Goal: Communication & Community: Answer question/provide support

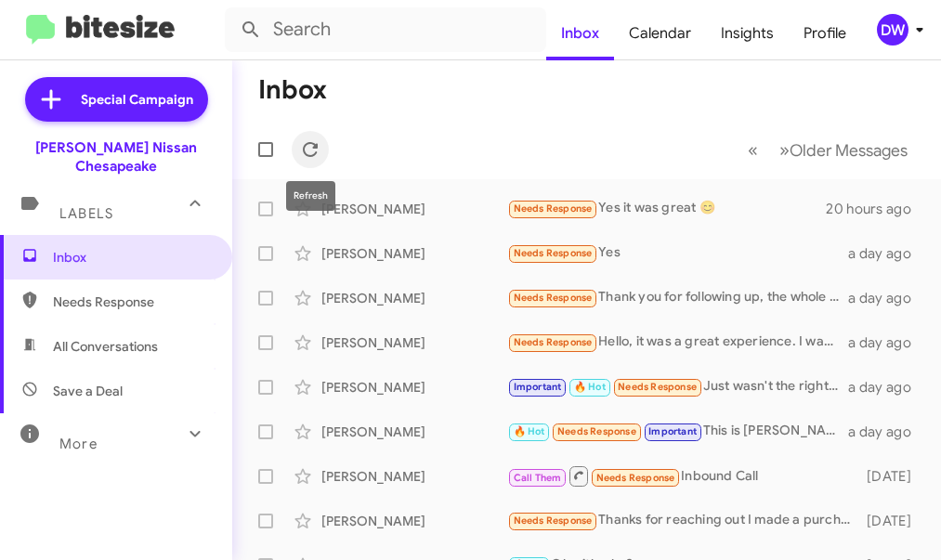
click at [311, 158] on icon at bounding box center [310, 149] width 22 height 22
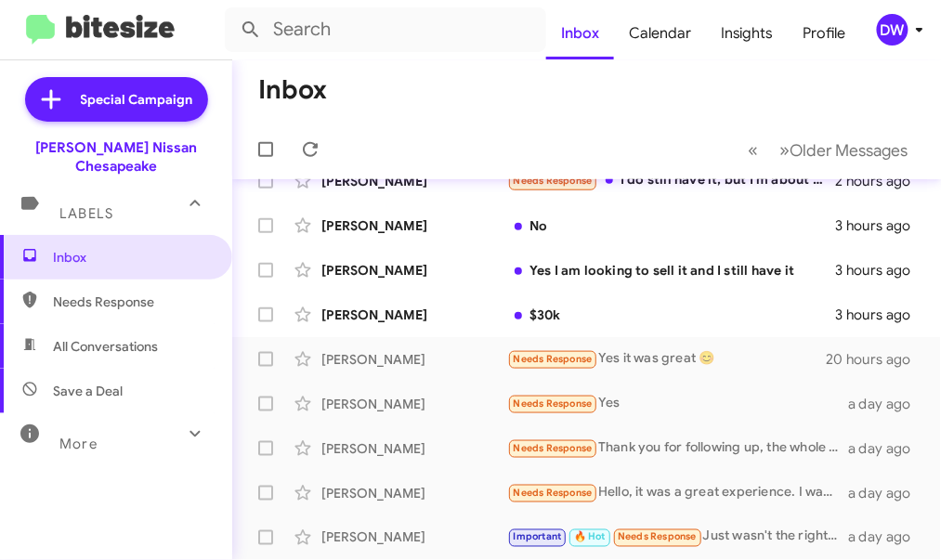
scroll to position [277, 0]
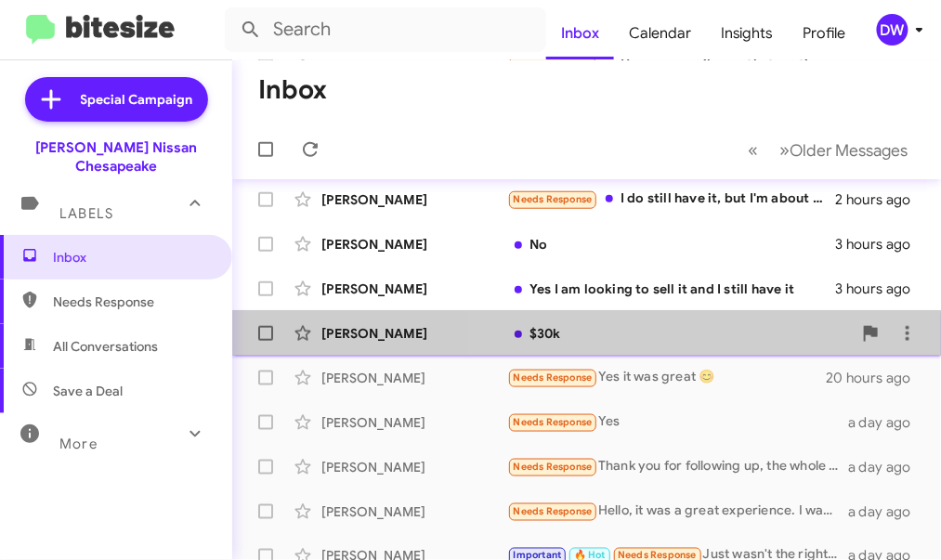
click at [626, 330] on div "$30k" at bounding box center [679, 333] width 344 height 19
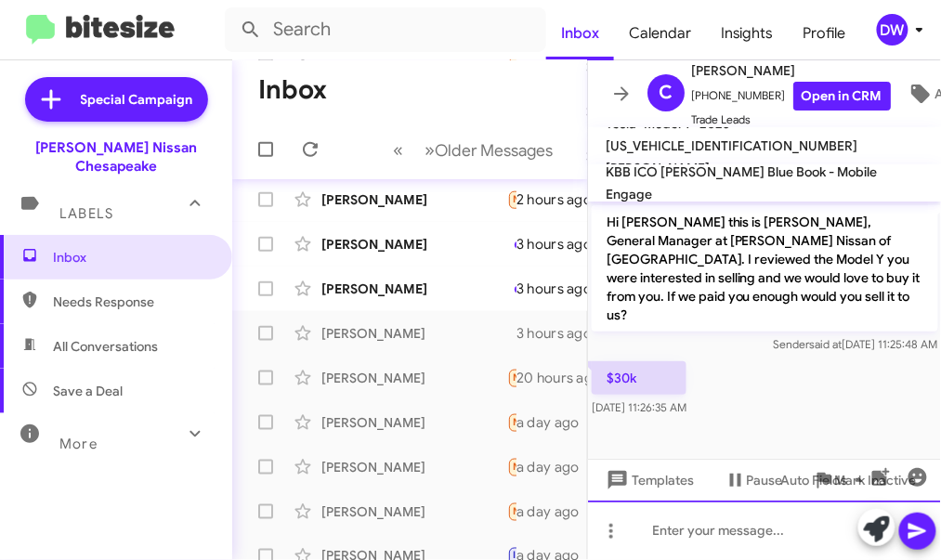
click at [656, 537] on div at bounding box center [765, 529] width 354 height 59
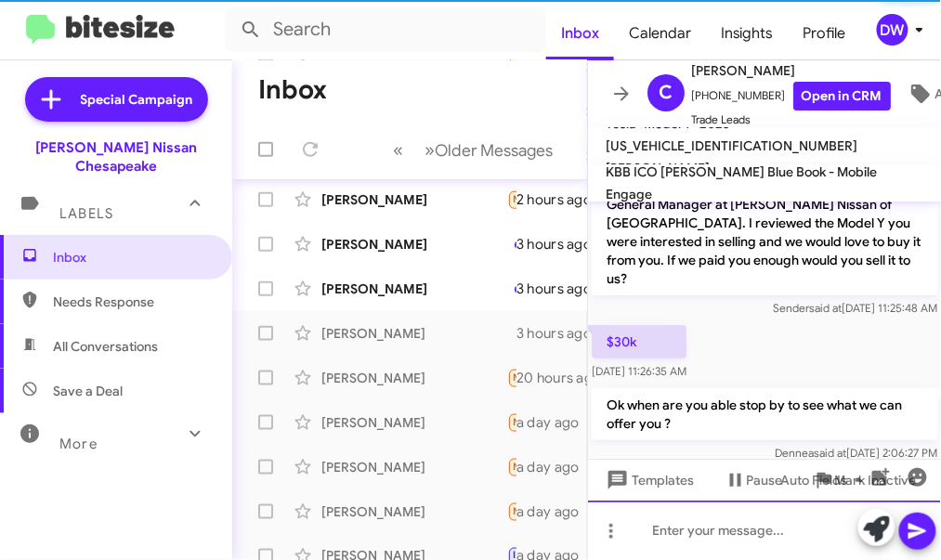
scroll to position [37, 0]
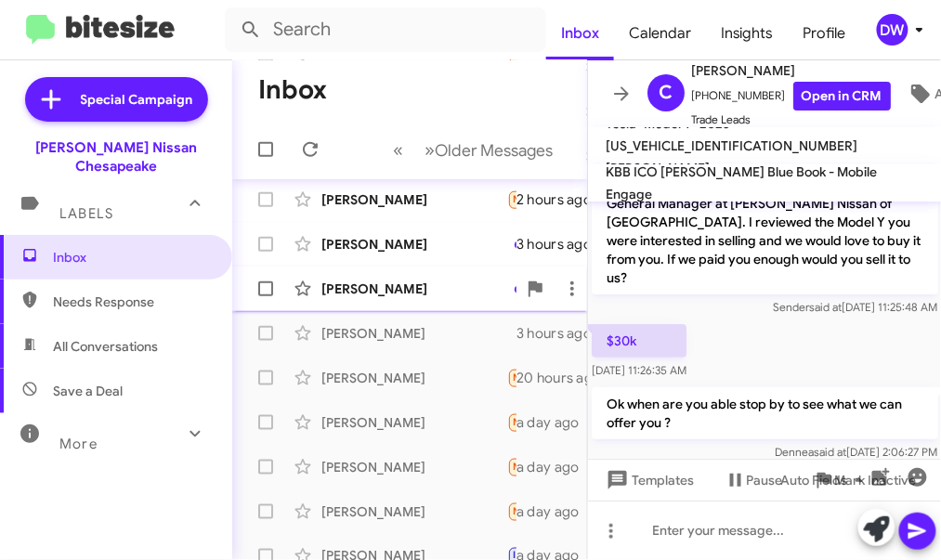
click at [417, 297] on div "[PERSON_NAME]" at bounding box center [414, 288] width 186 height 19
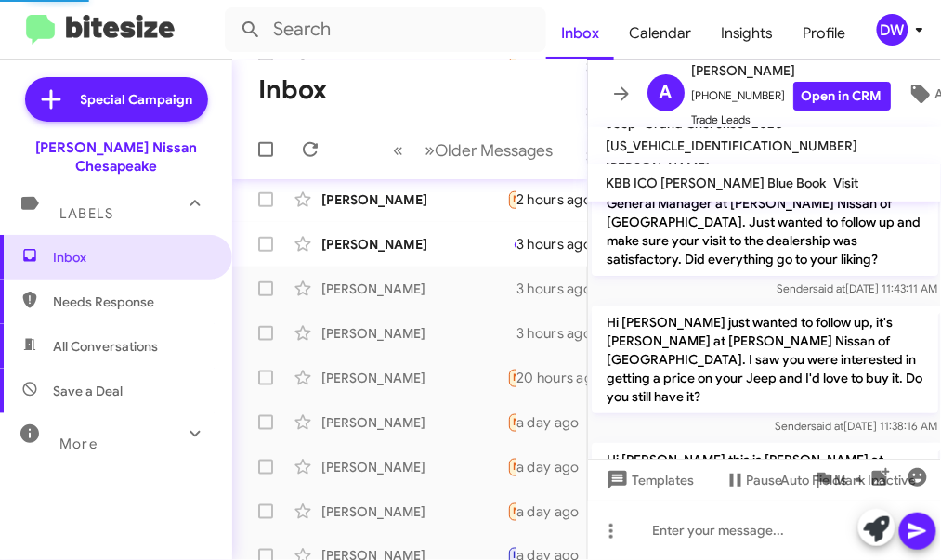
scroll to position [180, 0]
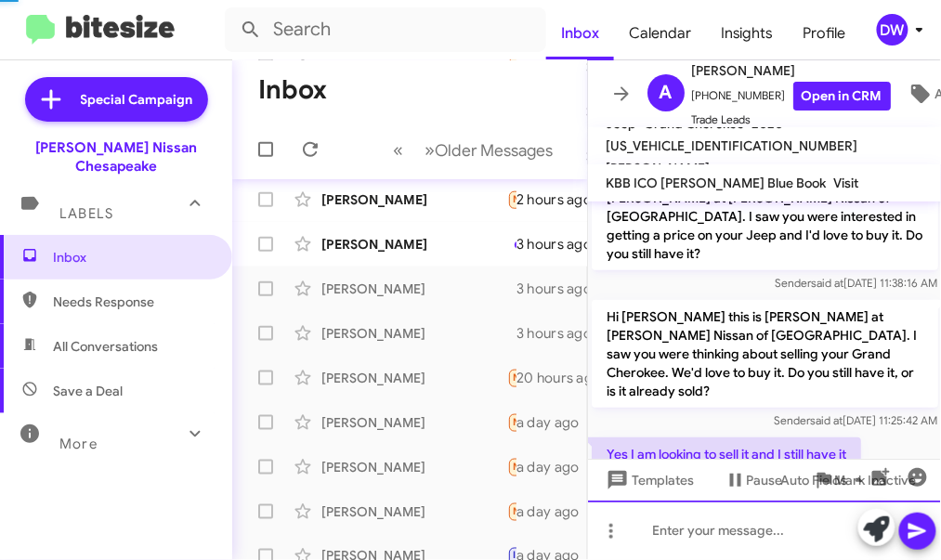
click at [727, 536] on div at bounding box center [765, 529] width 354 height 59
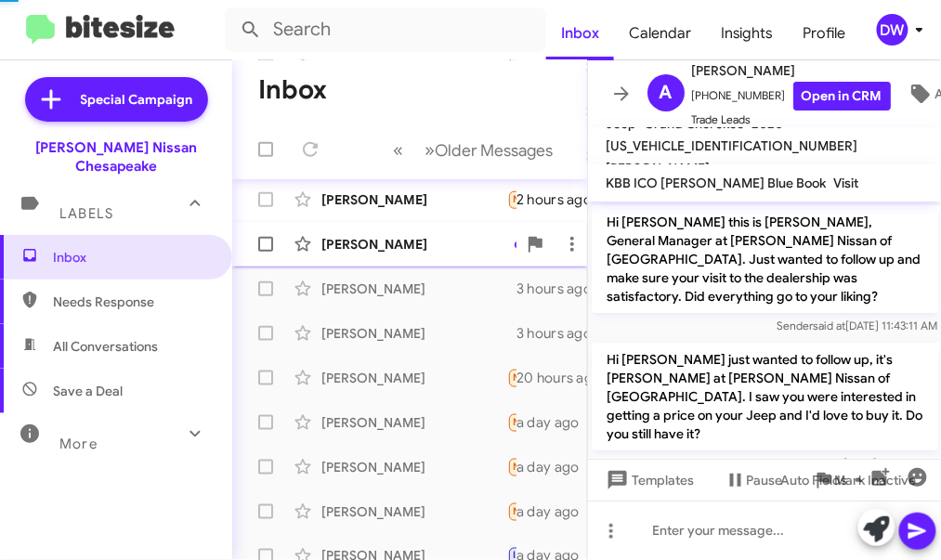
click at [431, 245] on div "[PERSON_NAME]" at bounding box center [414, 244] width 186 height 19
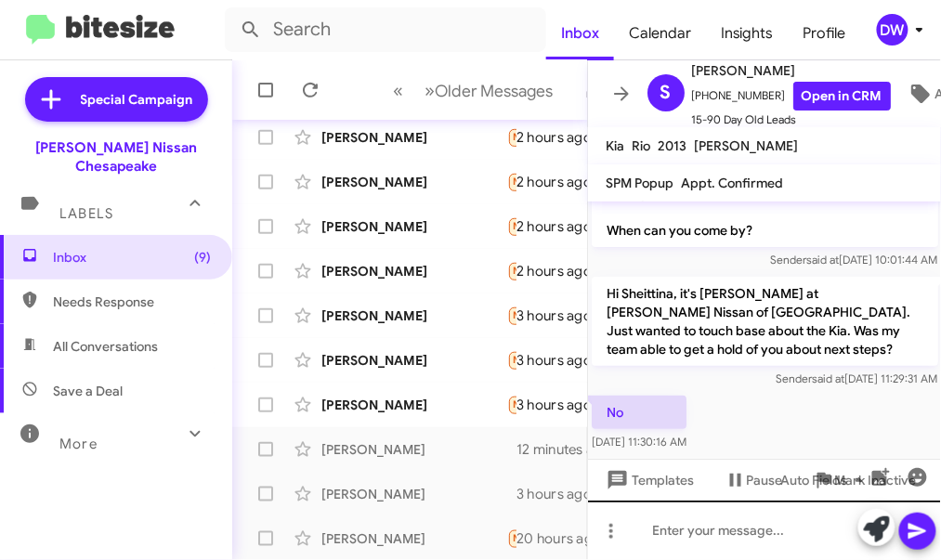
scroll to position [161, 0]
